Goal: Complete application form

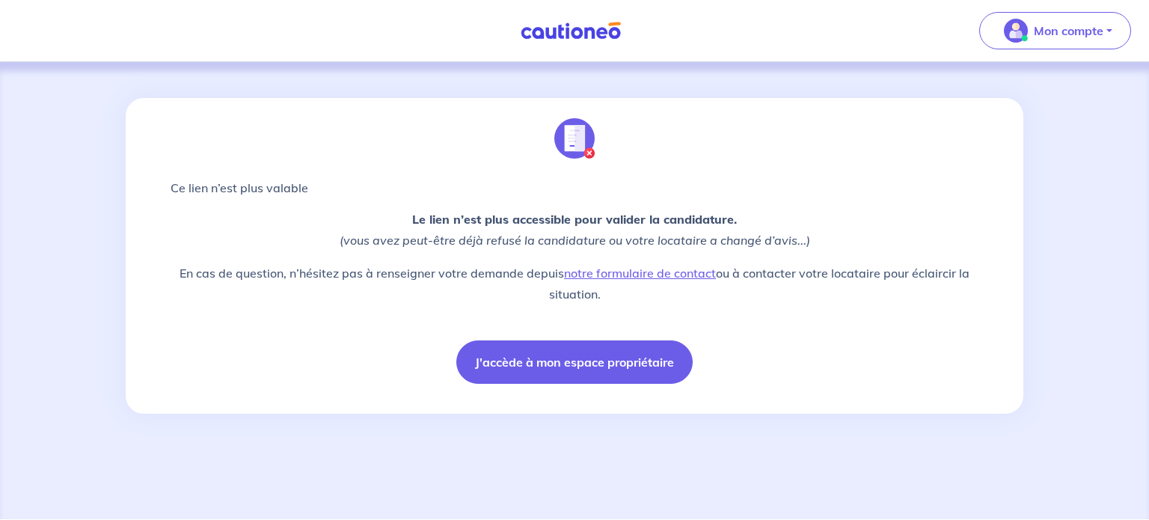
click at [1087, 340] on div "Ce lien n’est plus valable Le lien n’est plus accessible pour valider la candid…" at bounding box center [574, 290] width 1149 height 457
